Goal: Transaction & Acquisition: Purchase product/service

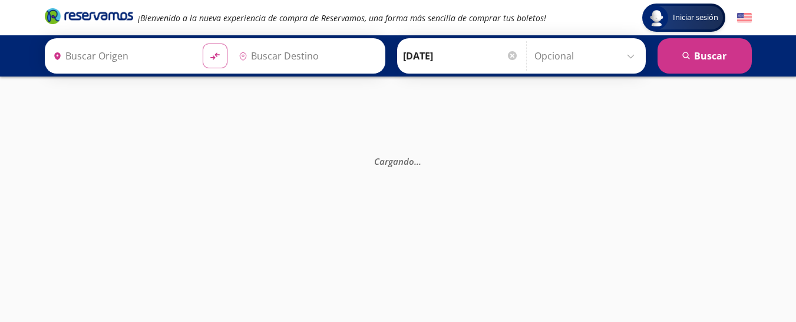
type input "[GEOGRAPHIC_DATA], [GEOGRAPHIC_DATA]"
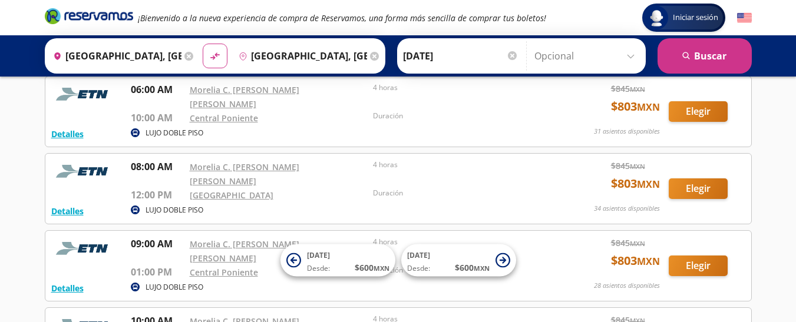
scroll to position [401, 0]
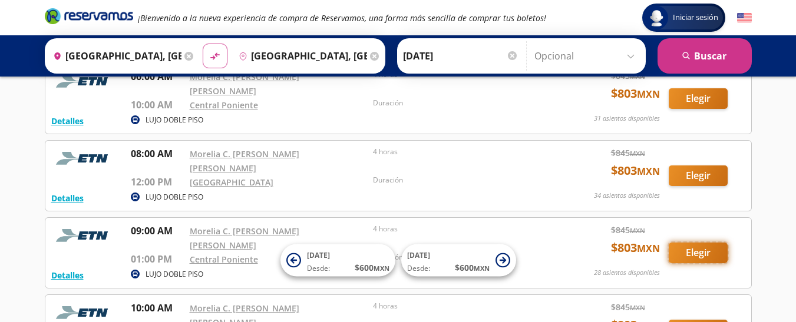
click at [705, 243] on button "Elegir" at bounding box center [698, 253] width 59 height 21
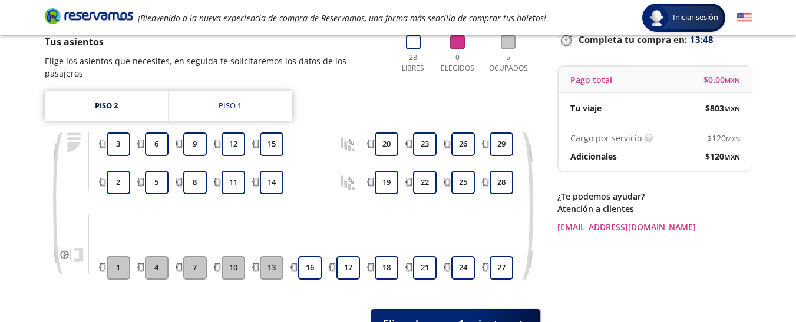
scroll to position [94, 0]
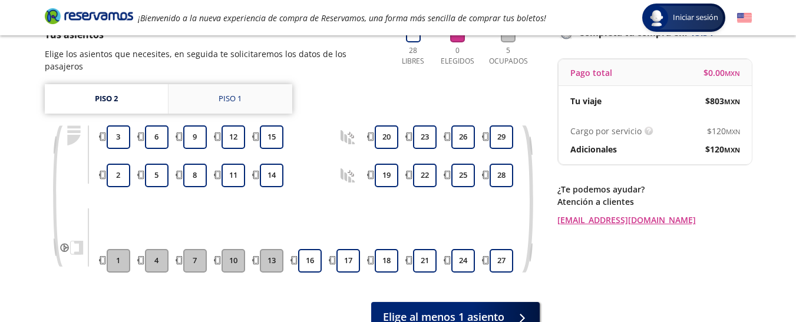
click at [231, 93] on div "Piso 1" at bounding box center [230, 99] width 23 height 12
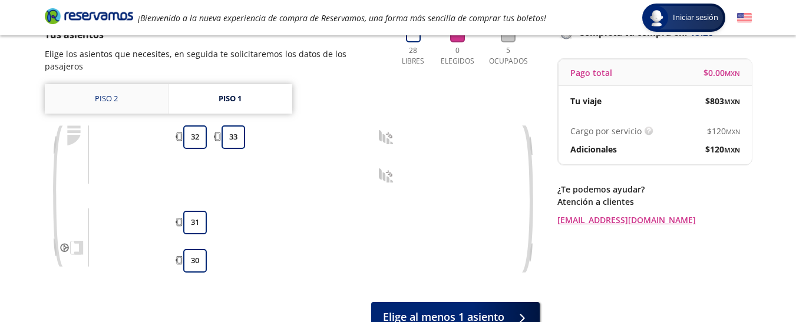
click at [130, 91] on link "Piso 2" at bounding box center [106, 98] width 123 height 29
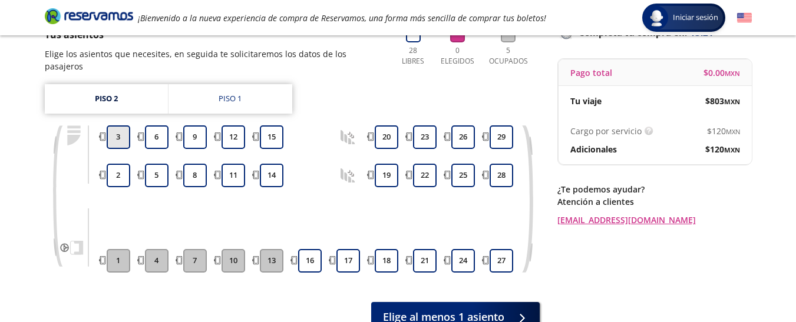
click at [117, 128] on button "3" at bounding box center [119, 137] width 24 height 24
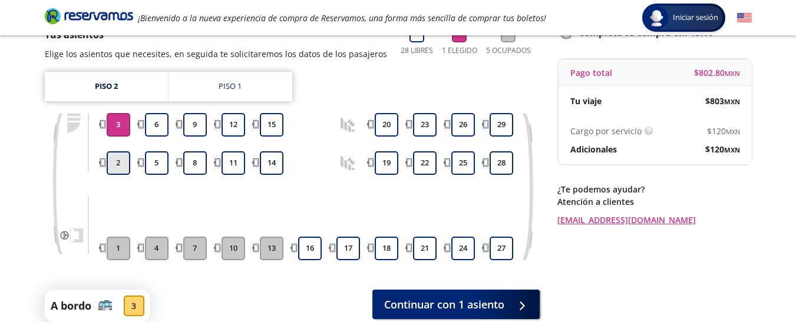
click at [120, 165] on button "2" at bounding box center [119, 163] width 24 height 24
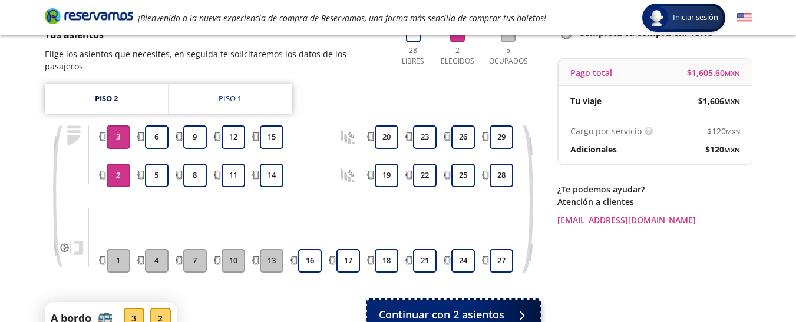
click at [451, 310] on button "Continuar con 2 asientos" at bounding box center [453, 314] width 173 height 29
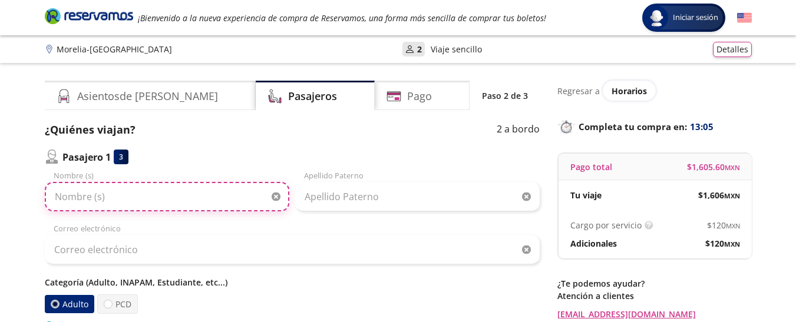
click at [212, 199] on input "Nombre (s)" at bounding box center [167, 196] width 245 height 29
type input "j"
type input "[PERSON_NAME]"
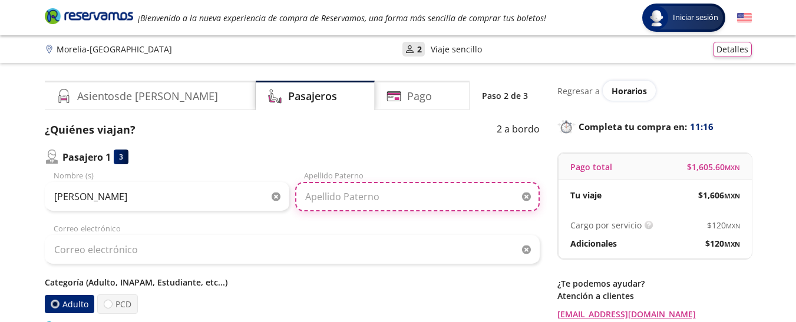
click at [368, 195] on input "Apellido Paterno" at bounding box center [417, 196] width 245 height 29
type input "[PERSON_NAME]"
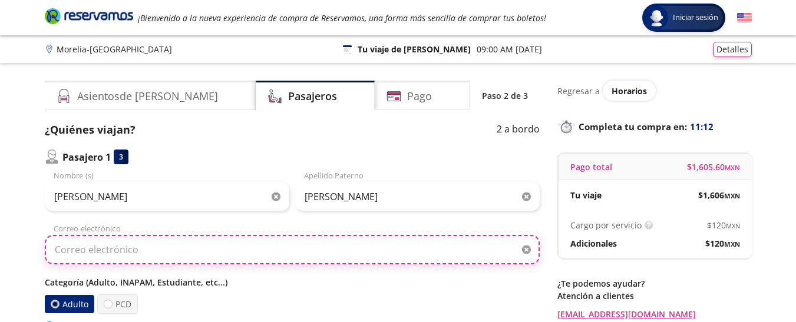
click at [289, 248] on input "Correo electrónico" at bounding box center [292, 249] width 495 height 29
type input "[EMAIL_ADDRESS][DOMAIN_NAME]"
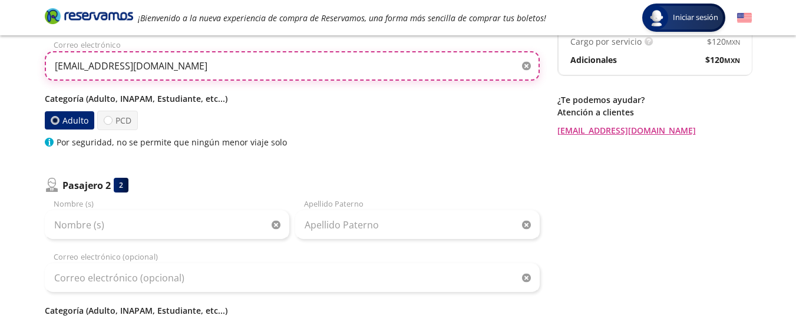
scroll to position [189, 0]
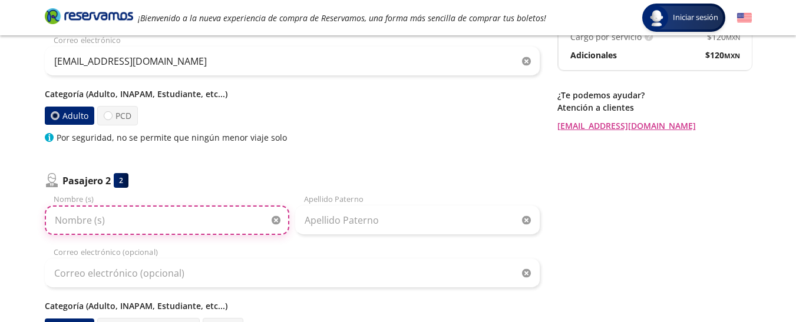
click at [167, 223] on input "Nombre (s)" at bounding box center [167, 220] width 245 height 29
type input "[PERSON_NAME]"
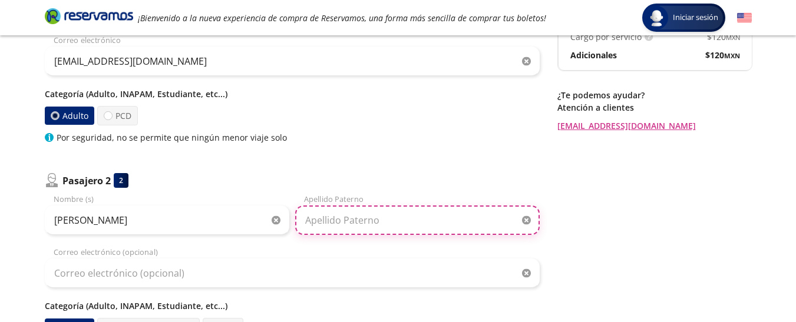
click at [328, 216] on input "Apellido Paterno" at bounding box center [417, 220] width 245 height 29
type input "[PERSON_NAME]"
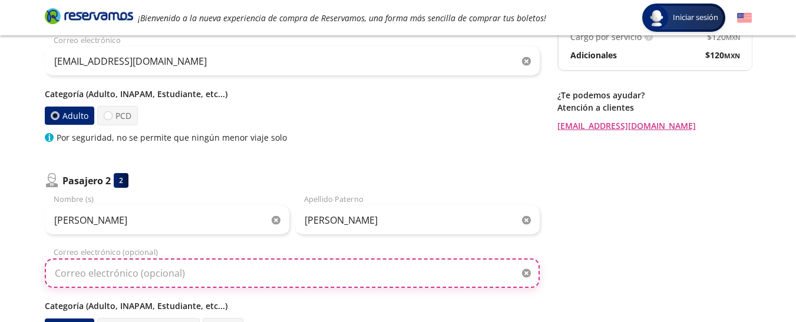
click at [269, 279] on input "Correo electrónico (opcional)" at bounding box center [292, 273] width 495 height 29
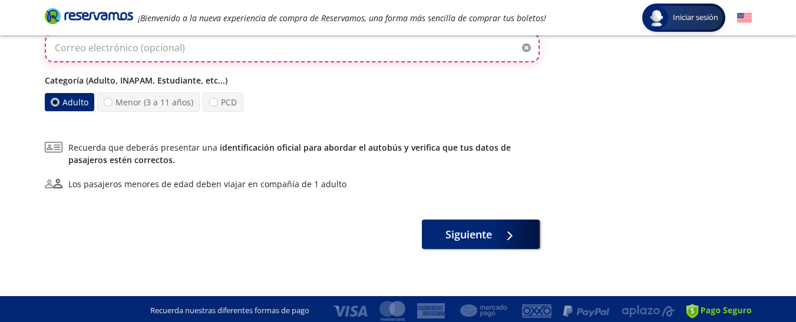
scroll to position [418, 0]
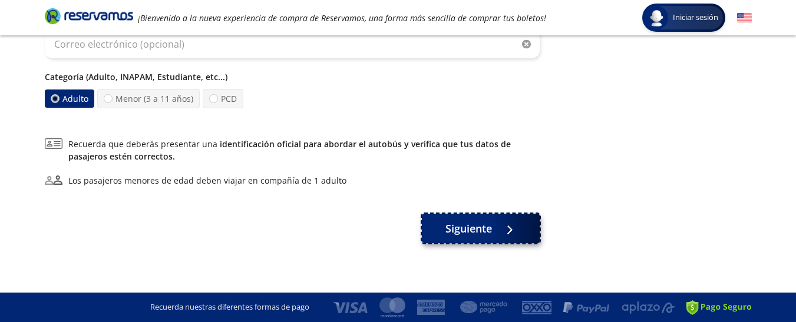
click at [493, 229] on button "Siguiente" at bounding box center [481, 228] width 118 height 29
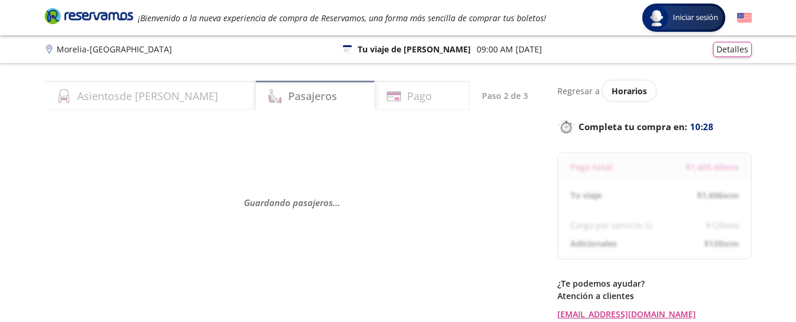
click at [493, 229] on div "Guardando pasajeros . . ." at bounding box center [292, 202] width 495 height 161
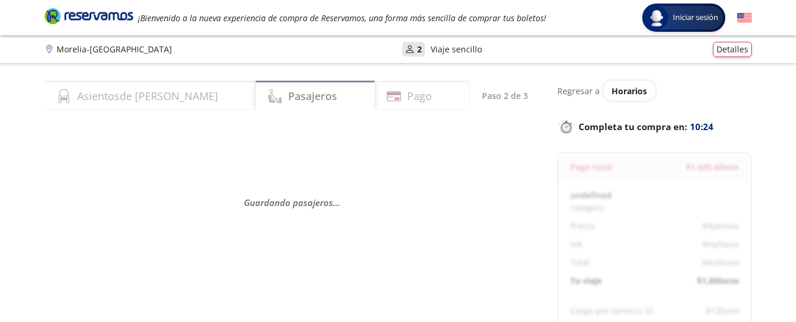
select select "MX"
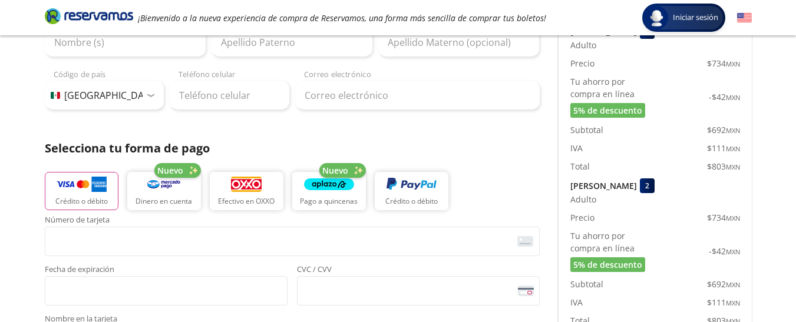
scroll to position [141, 0]
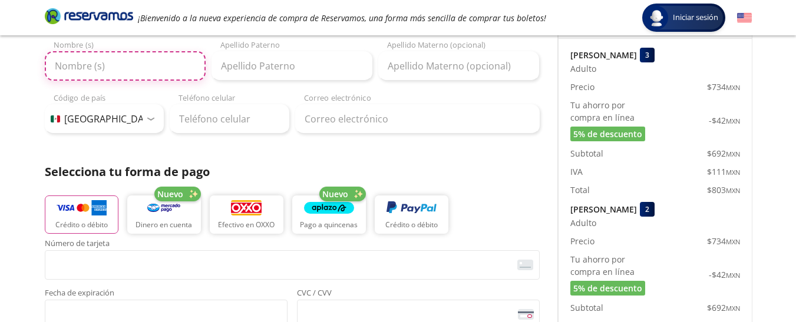
click at [130, 77] on input "Nombre (s)" at bounding box center [125, 65] width 161 height 29
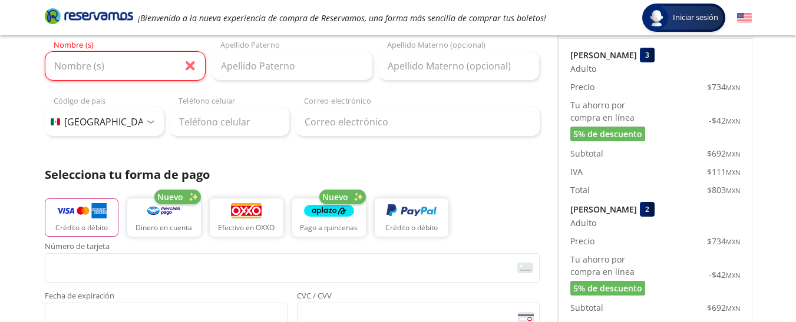
click at [510, 206] on div "Crédito o débito Nuevo Dinero en cuenta Efectivo en OXXO Nuevo Pago a quincenas…" at bounding box center [292, 216] width 495 height 53
click at [210, 131] on input "Teléfono celular" at bounding box center [230, 121] width 120 height 29
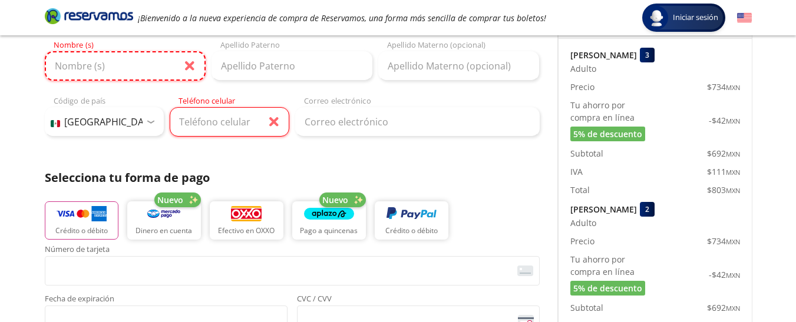
click at [178, 73] on input "Nombre (s)" at bounding box center [125, 65] width 161 height 29
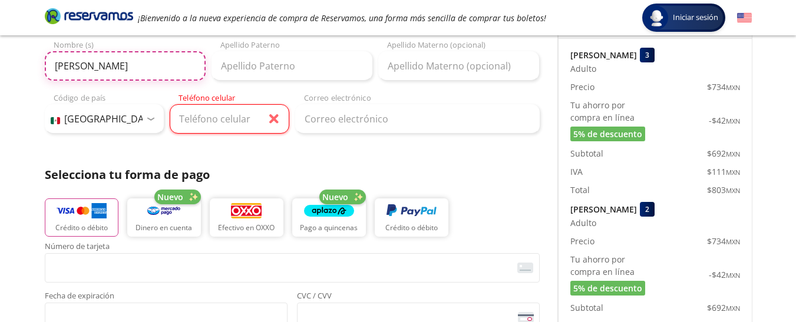
type input "[PERSON_NAME]"
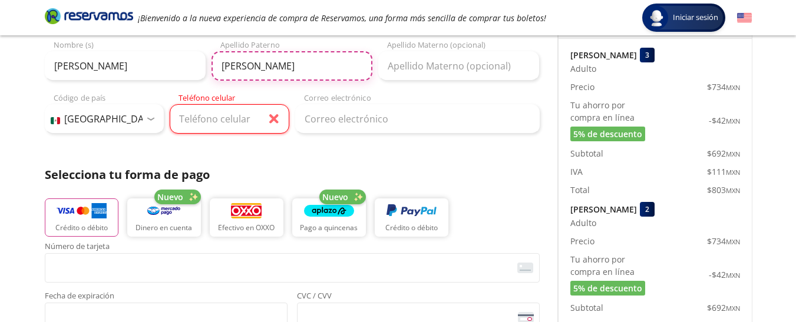
type input "[PERSON_NAME]"
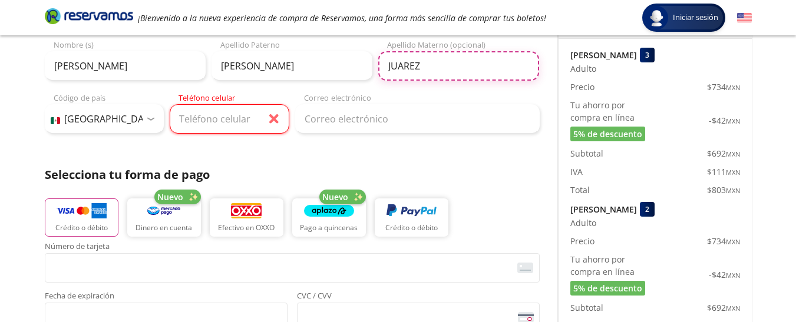
type input "JUAREZ"
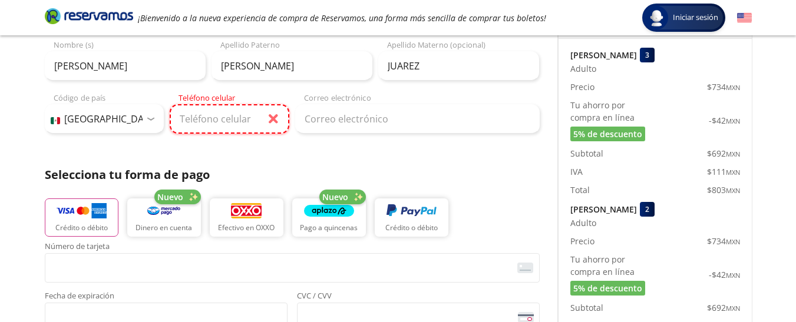
click at [216, 113] on input "Teléfono celular" at bounding box center [230, 118] width 120 height 29
type input "[PHONE_NUMBER]"
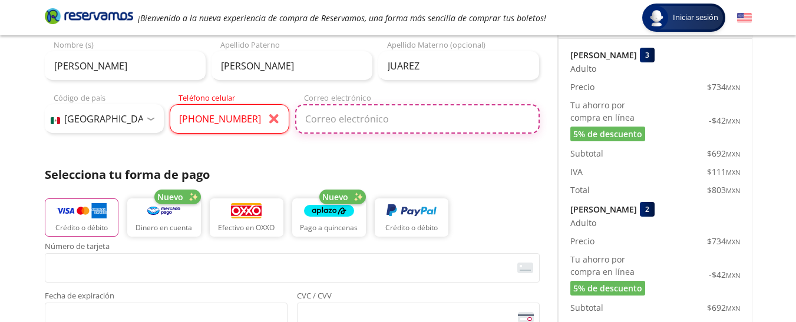
type input "[EMAIL_ADDRESS][DOMAIN_NAME]"
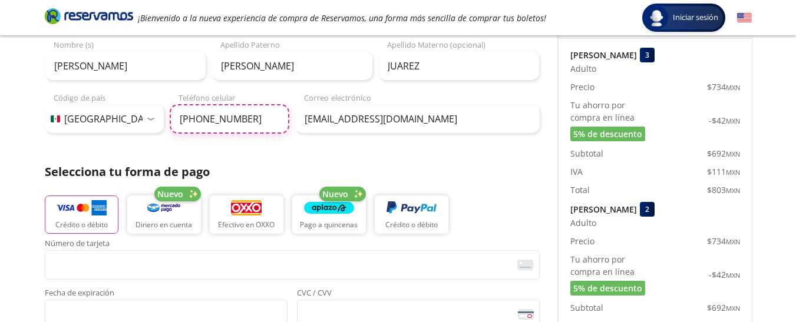
type input "[PHONE_NUMBER]"
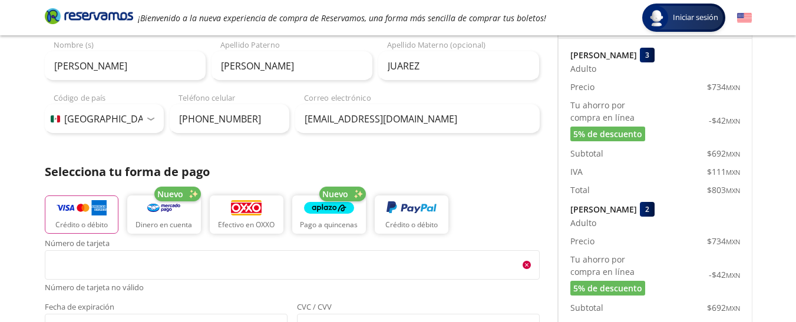
scroll to position [697, 0]
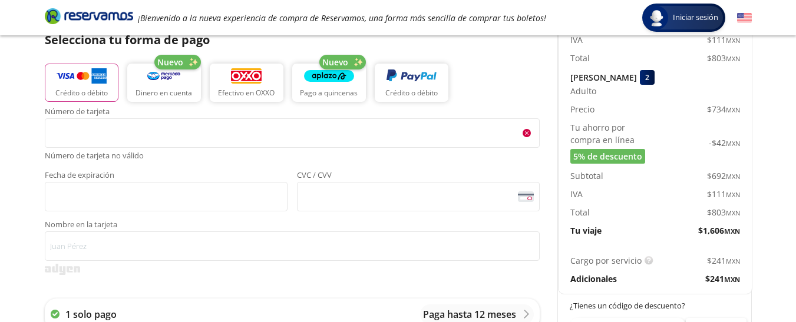
scroll to position [273, 0]
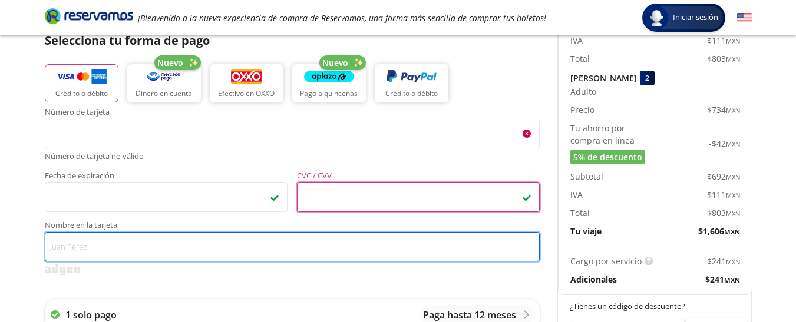
click at [133, 252] on input "Nombre en la tarjeta" at bounding box center [292, 246] width 495 height 29
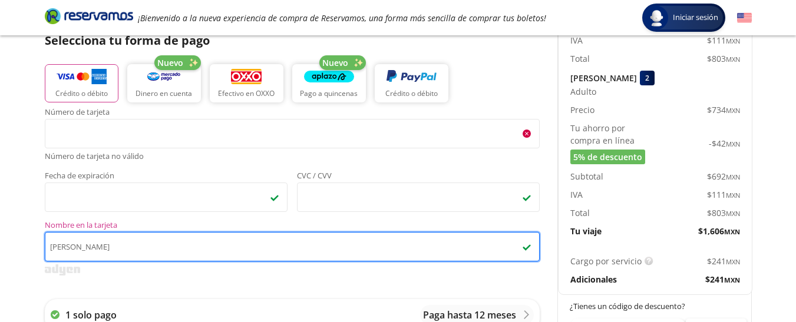
type input "[PERSON_NAME]"
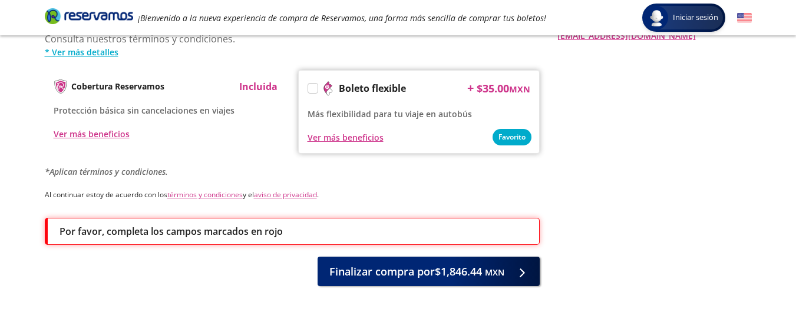
scroll to position [683, 0]
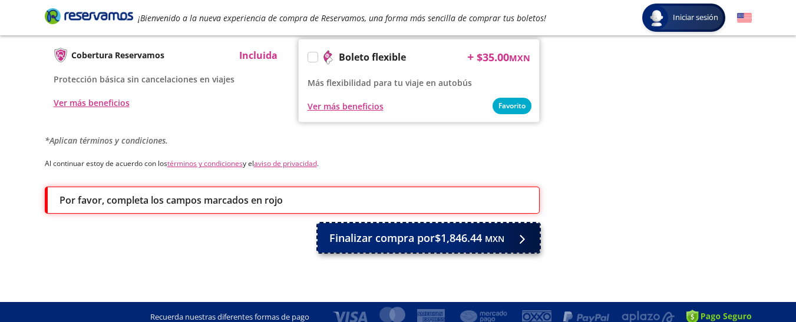
click at [507, 230] on button "Finalizar compra por $1,846.44 MXN" at bounding box center [429, 237] width 222 height 29
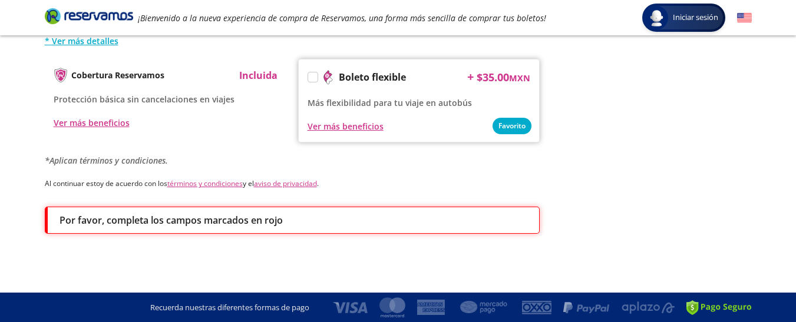
scroll to position [0, 0]
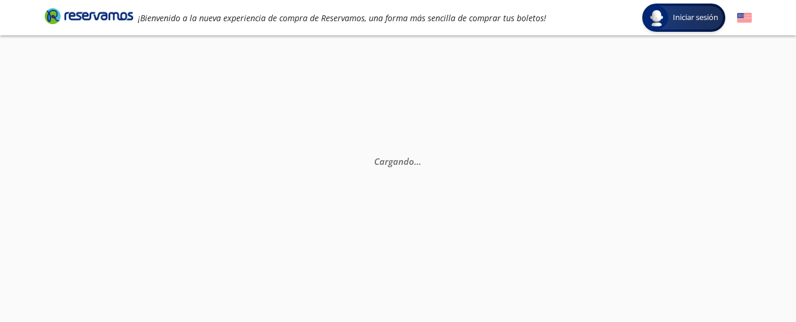
select select "MX"
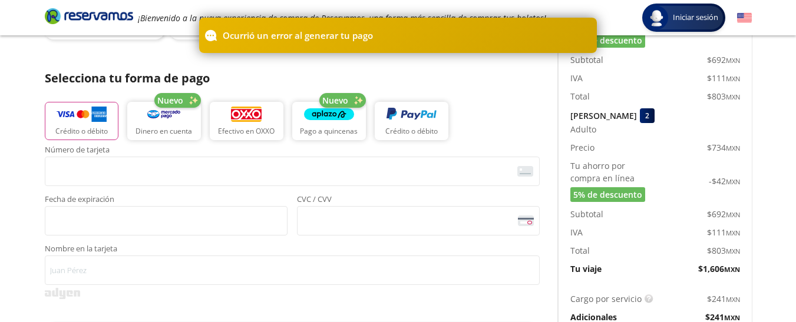
scroll to position [236, 0]
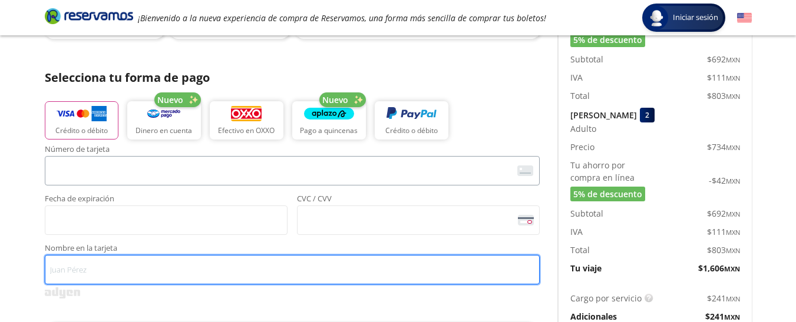
type input "[PERSON_NAME]"
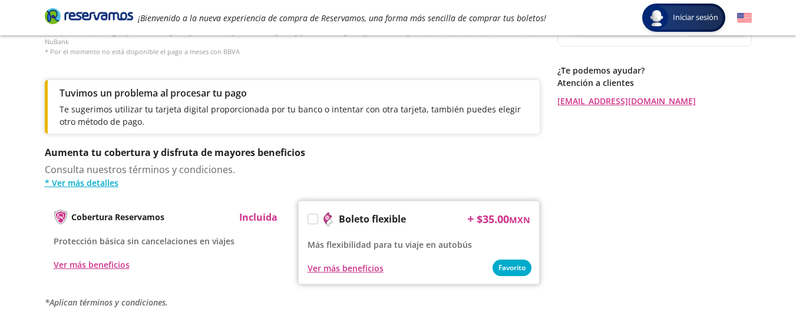
scroll to position [710, 0]
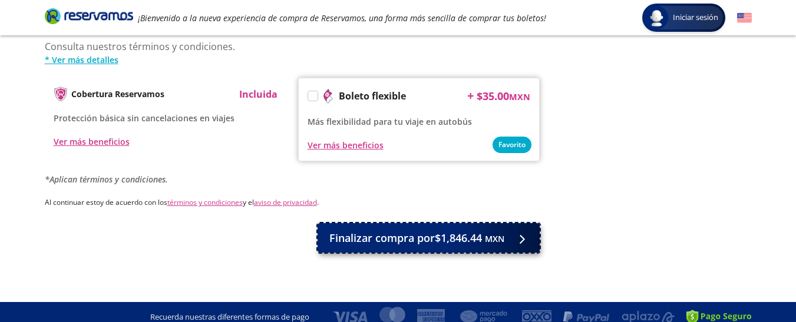
click at [495, 233] on small "MXN" at bounding box center [494, 238] width 19 height 11
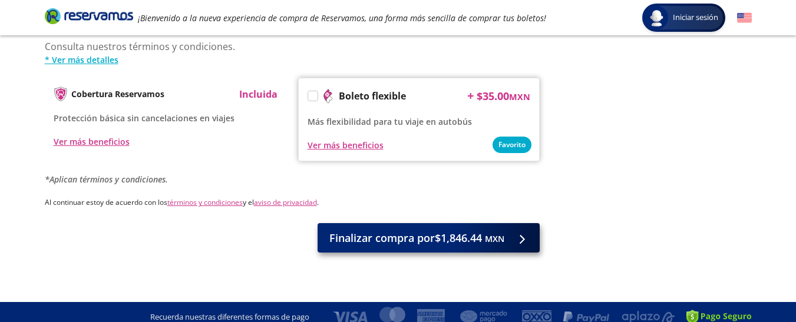
scroll to position [0, 0]
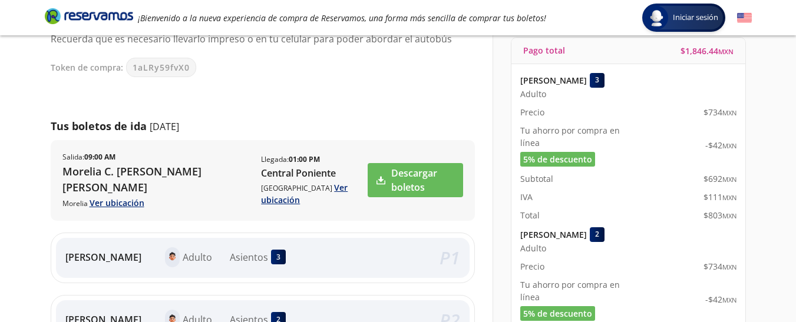
scroll to position [118, 0]
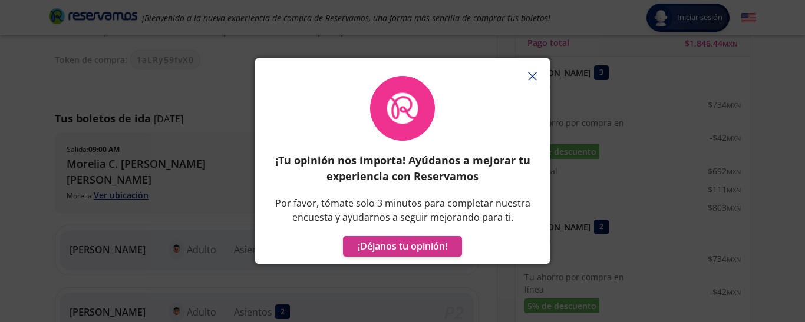
click at [531, 74] on icon "button" at bounding box center [532, 76] width 9 height 9
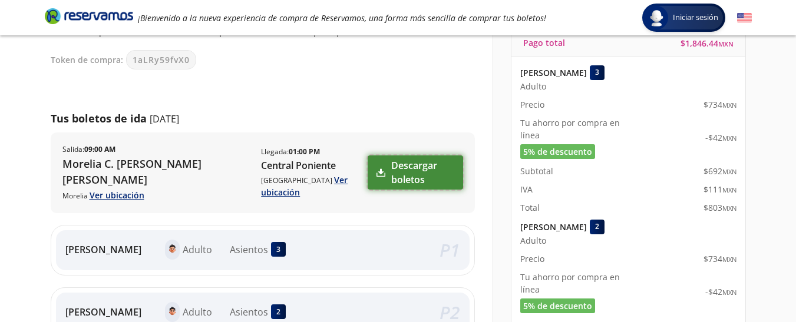
click at [419, 167] on link "Descargar boletos" at bounding box center [415, 173] width 95 height 34
